Goal: Task Accomplishment & Management: Use online tool/utility

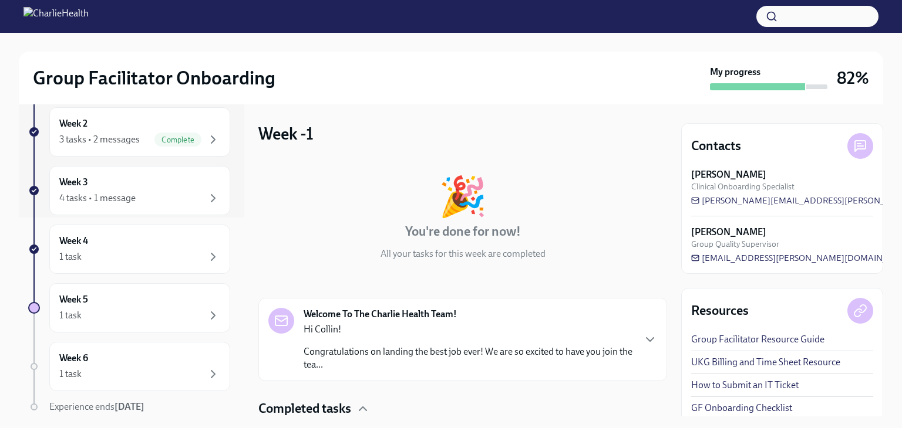
scroll to position [200, 0]
click at [190, 194] on div "4 tasks • 1 message" at bounding box center [139, 197] width 161 height 14
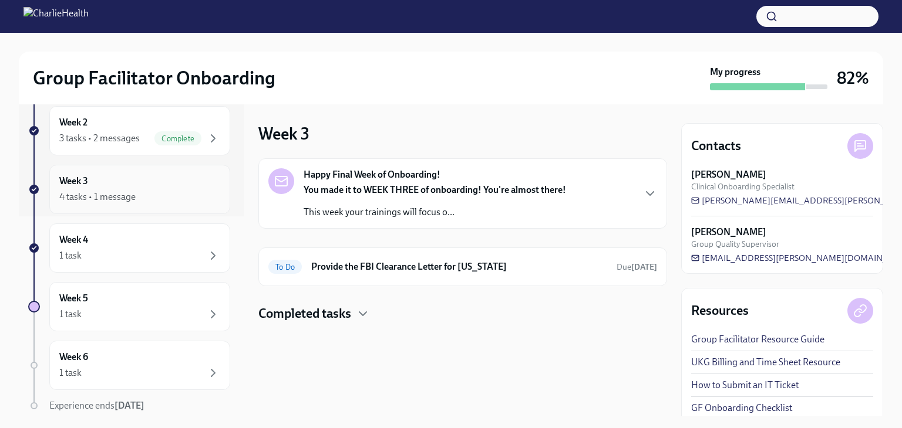
click at [190, 194] on div "4 tasks • 1 message" at bounding box center [139, 197] width 161 height 14
click at [197, 324] on div "Week 5 1 task" at bounding box center [139, 306] width 181 height 49
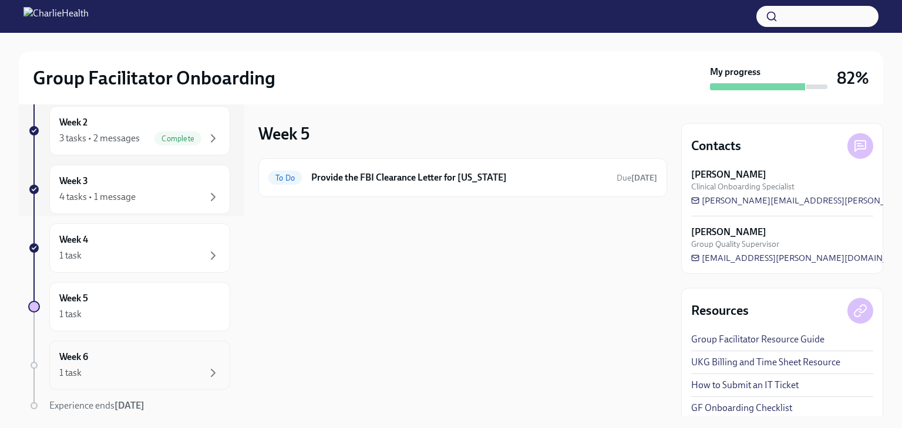
click at [187, 352] on div "Week 6 1 task" at bounding box center [139, 365] width 161 height 29
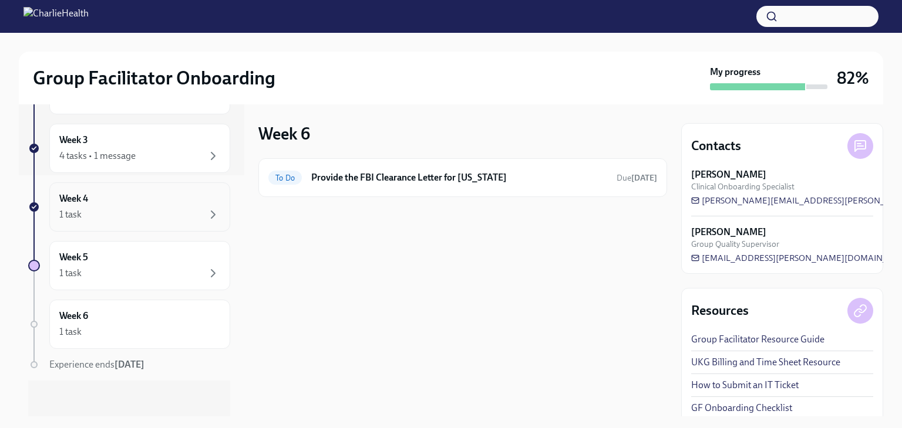
click at [207, 200] on div "Week 4 1 task" at bounding box center [139, 207] width 161 height 29
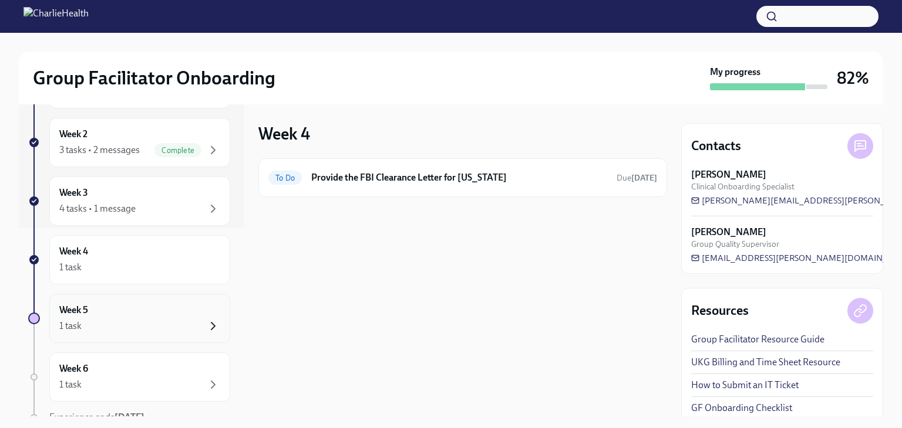
scroll to position [188, 0]
click at [165, 215] on div "Week 3 4 tasks • 1 message" at bounding box center [139, 201] width 181 height 49
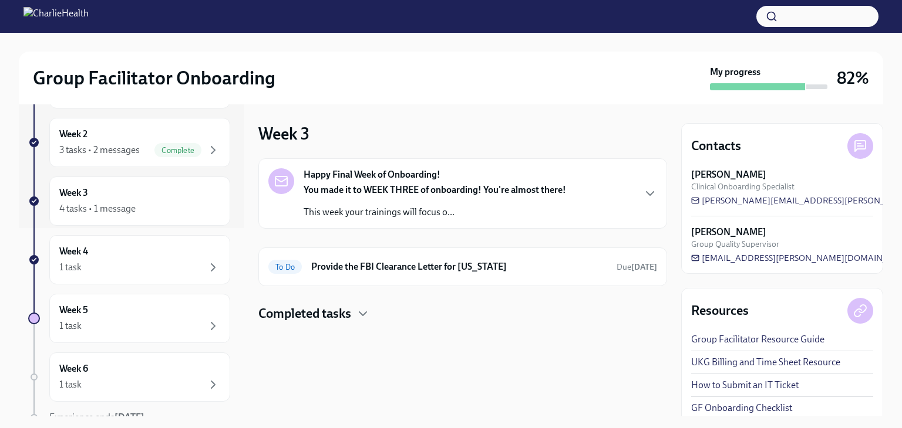
click at [392, 222] on div "Happy Final Week of Onboarding! You made it to WEEK THREE of onboarding! You're…" at bounding box center [462, 193] width 409 height 70
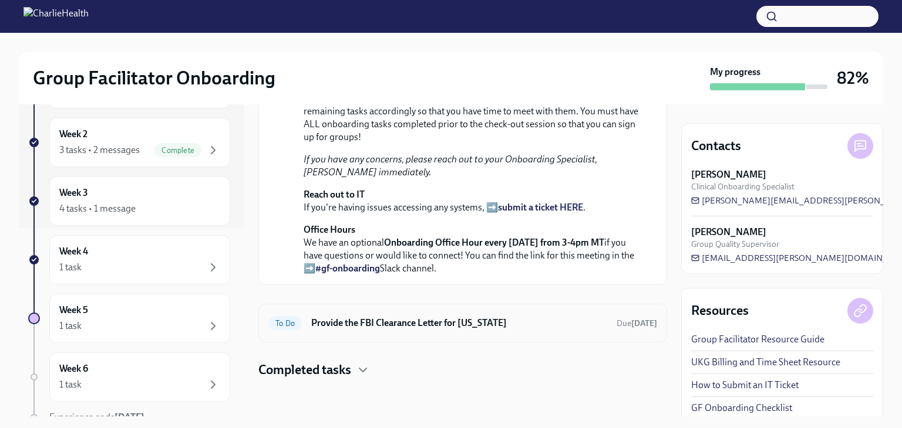
scroll to position [403, 0]
click at [434, 337] on div "To Do Provide the FBI Clearance Letter for [US_STATE] Due [DATE]" at bounding box center [462, 323] width 409 height 39
click at [328, 371] on h4 "Completed tasks" at bounding box center [304, 371] width 93 height 18
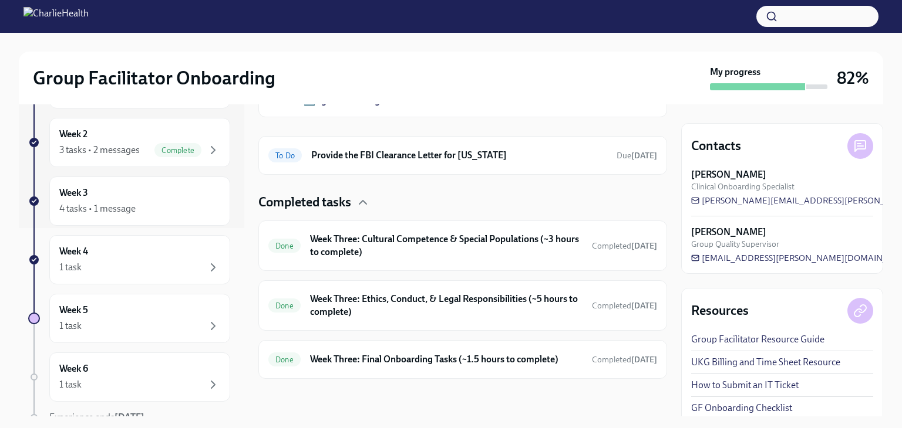
scroll to position [414, 0]
